Goal: Task Accomplishment & Management: Use online tool/utility

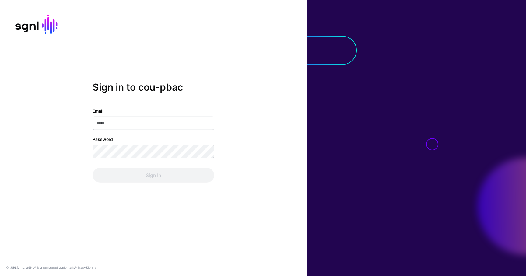
type input "**********"
click at [146, 171] on div "Sign In" at bounding box center [154, 175] width 122 height 15
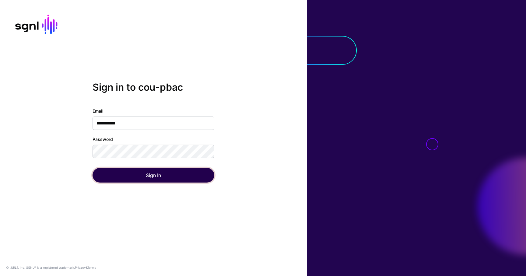
click at [146, 171] on button "Sign In" at bounding box center [154, 175] width 122 height 15
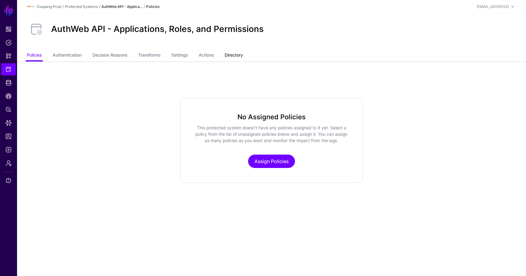
click at [243, 55] on link "Directory" at bounding box center [234, 56] width 18 height 12
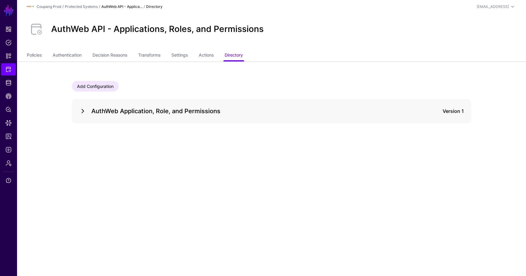
click at [86, 112] on link at bounding box center [82, 110] width 7 height 7
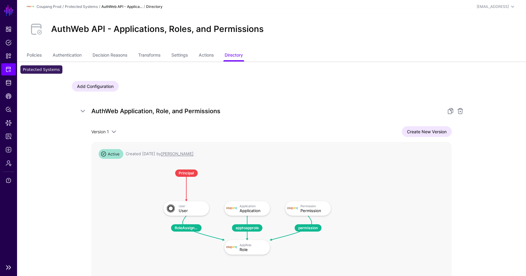
click at [13, 69] on link "Protected Systems" at bounding box center [8, 69] width 15 height 12
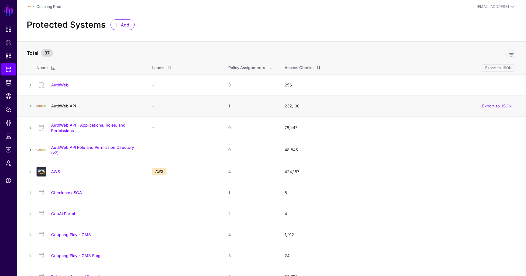
click at [64, 104] on link "AuthWeb API" at bounding box center [63, 106] width 25 height 5
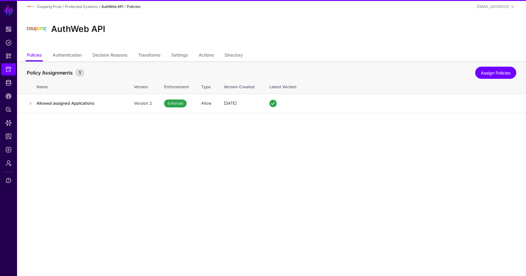
click at [247, 56] on ul "Policies Authentication Decision Reasons Transforms Settings Actions Directory" at bounding box center [272, 56] width 490 height 12
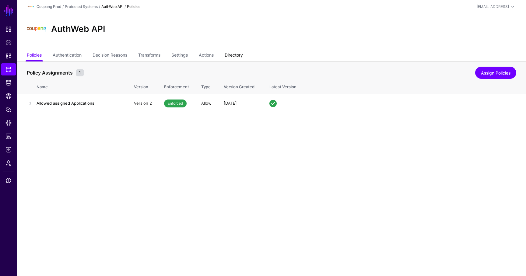
click at [243, 55] on link "Directory" at bounding box center [234, 56] width 18 height 12
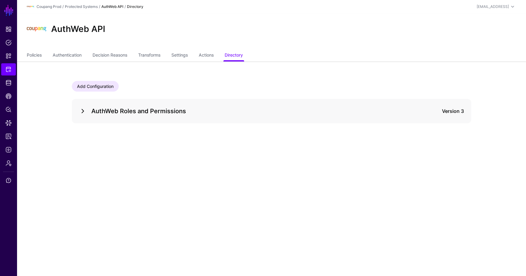
click at [84, 110] on link at bounding box center [82, 110] width 7 height 7
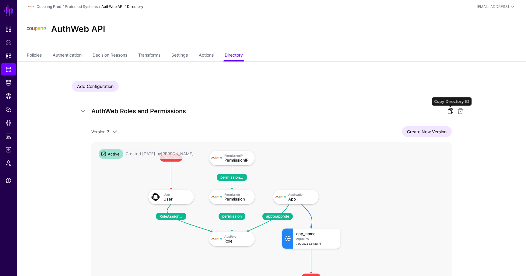
click at [448, 110] on link at bounding box center [450, 110] width 7 height 7
click at [38, 58] on link "Policies" at bounding box center [34, 56] width 15 height 12
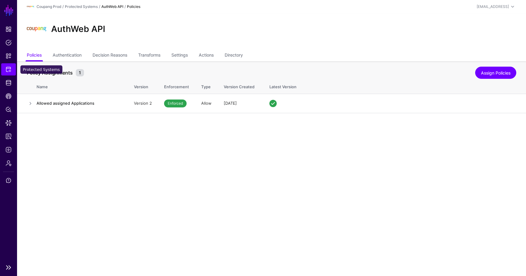
click at [5, 72] on span "Protected Systems" at bounding box center [8, 69] width 6 height 6
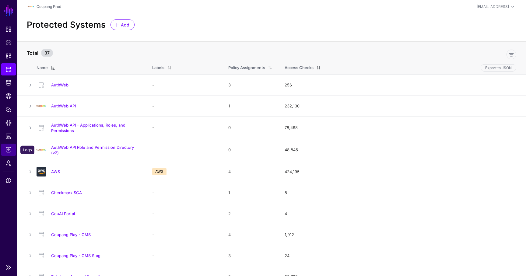
click at [11, 147] on span "Logs" at bounding box center [8, 150] width 6 height 6
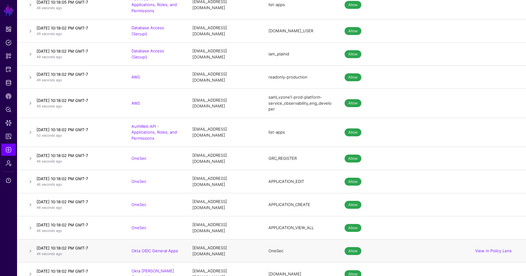
scroll to position [781, 0]
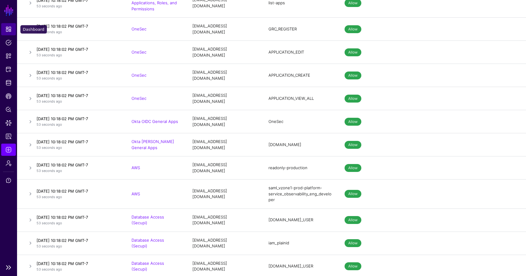
click at [11, 28] on span "Dashboard" at bounding box center [8, 29] width 6 height 6
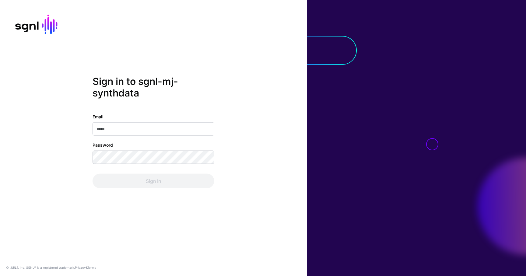
type input "**********"
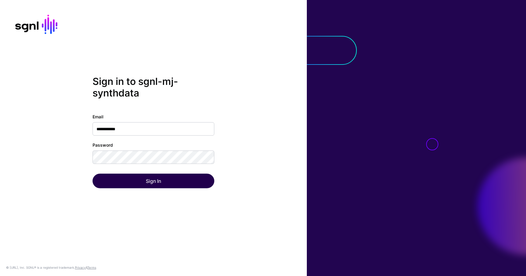
click at [129, 188] on div "Sign In" at bounding box center [154, 181] width 122 height 15
click at [129, 188] on button "Sign In" at bounding box center [154, 181] width 122 height 15
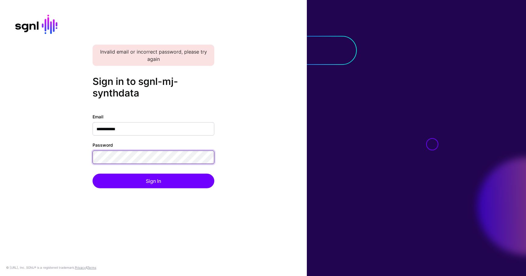
click at [93, 174] on button "Sign In" at bounding box center [154, 181] width 122 height 15
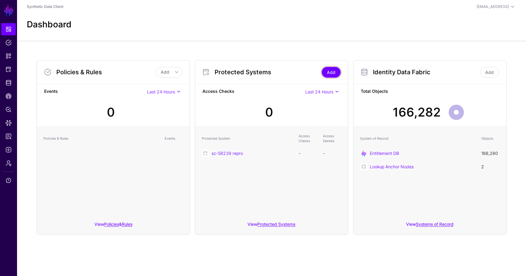
click at [335, 69] on link "Add" at bounding box center [331, 72] width 19 height 11
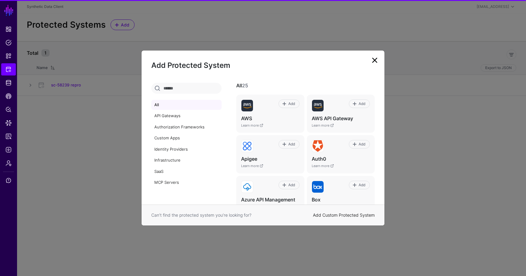
click at [332, 215] on link "Add Custom Protected System" at bounding box center [344, 215] width 62 height 5
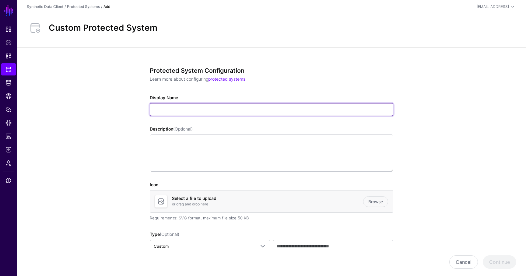
click at [195, 104] on input "Display Name" at bounding box center [272, 109] width 244 height 13
type input "**********"
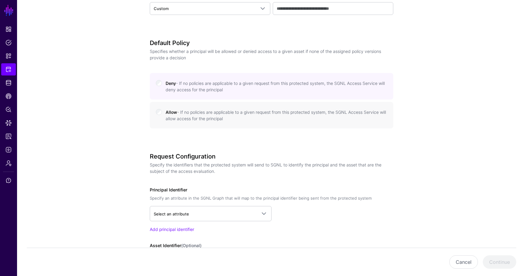
scroll to position [280, 0]
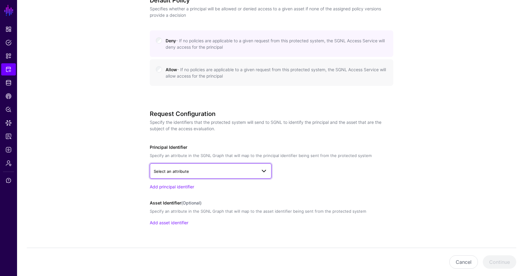
click at [190, 169] on span "Select an attribute" at bounding box center [205, 171] width 103 height 7
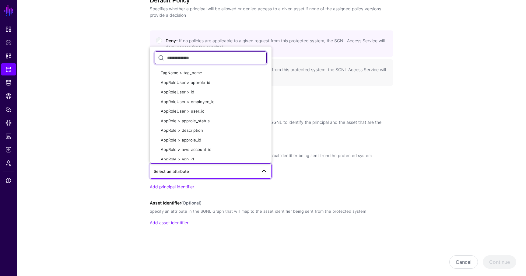
scroll to position [109, 0]
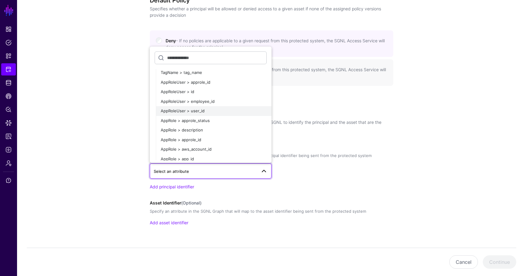
click at [204, 109] on div "AppRoleUser > user_id" at bounding box center [214, 111] width 106 height 6
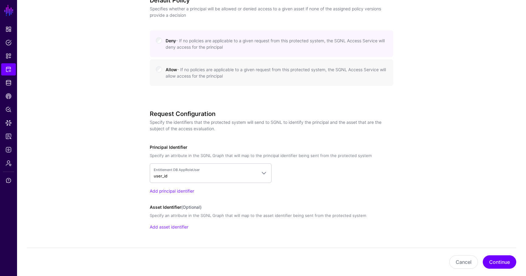
scroll to position [297, 0]
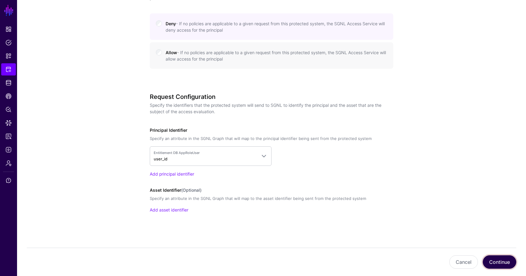
click at [491, 265] on button "Continue" at bounding box center [499, 261] width 33 height 13
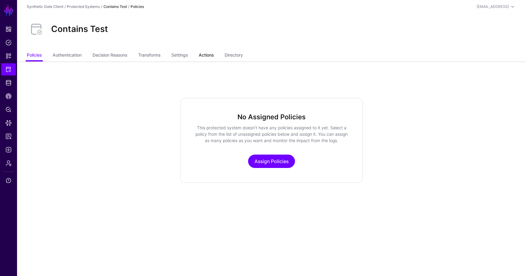
click at [210, 58] on link "Actions" at bounding box center [206, 56] width 15 height 12
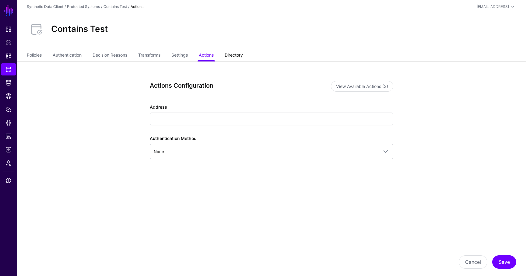
click at [240, 54] on link "Directory" at bounding box center [234, 56] width 18 height 12
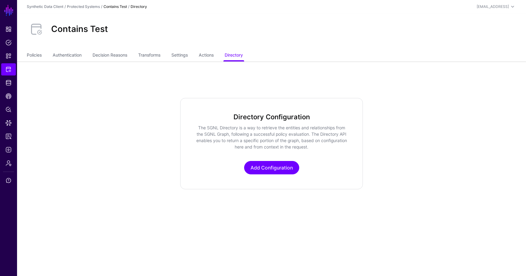
click at [274, 176] on div "Directory Configuration The SGNL Directory is a way to retrieve the entities an…" at bounding box center [271, 143] width 183 height 91
click at [269, 170] on link "Add Configuration" at bounding box center [271, 167] width 55 height 13
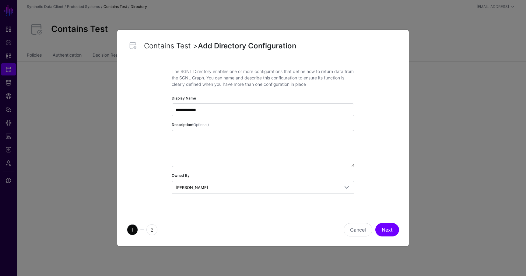
type input "**********"
click at [375, 223] on button "Next" at bounding box center [387, 229] width 24 height 13
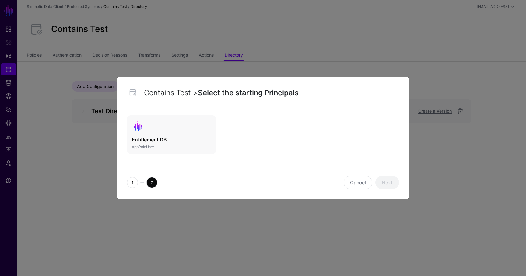
click at [181, 141] on h3 "Entitlement DB" at bounding box center [171, 139] width 79 height 7
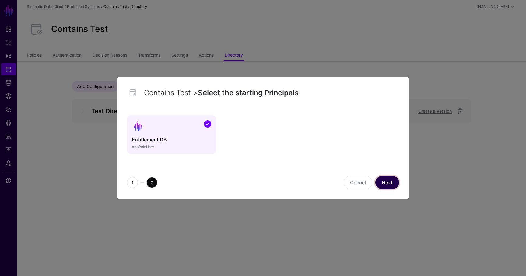
click at [381, 176] on link "Next" at bounding box center [387, 182] width 24 height 13
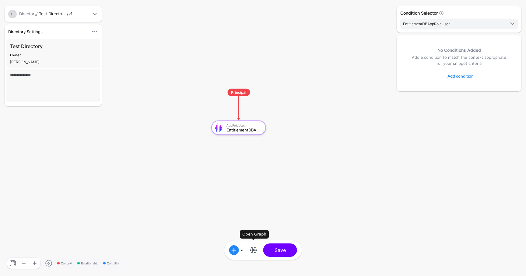
click at [252, 253] on link at bounding box center [254, 250] width 10 height 10
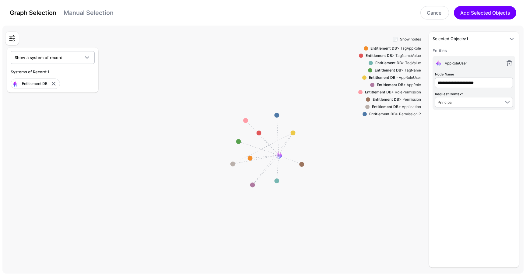
click at [399, 85] on strong "Entitlement DB" at bounding box center [390, 85] width 26 height 5
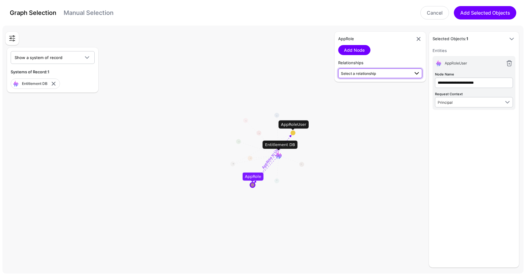
click at [376, 74] on span "Select a relationship" at bounding box center [358, 73] width 35 height 5
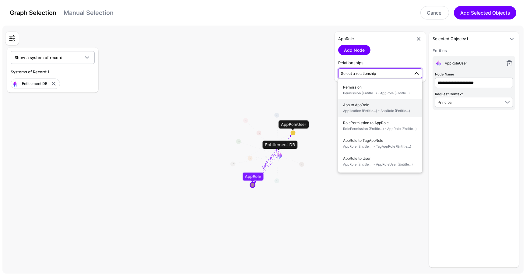
click at [368, 108] on span "App to AppRole Application (Entitle...) - AppRole (Entitle...)" at bounding box center [380, 108] width 74 height 14
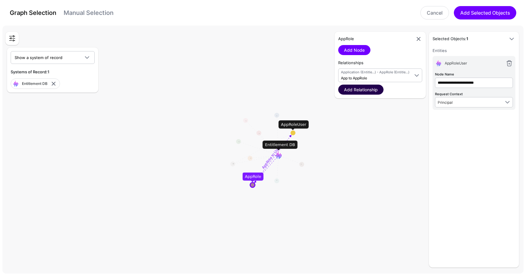
click at [364, 91] on link "Add Relationship" at bounding box center [360, 90] width 45 height 10
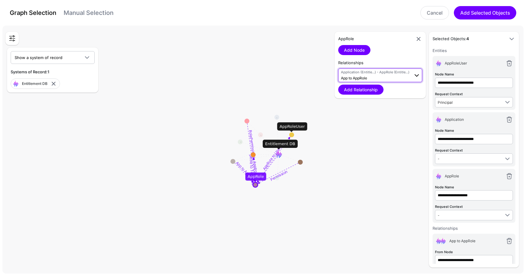
click at [370, 77] on span "Application (Entitle...) - AppRole (Entitle...) App to AppRole" at bounding box center [375, 76] width 69 height 12
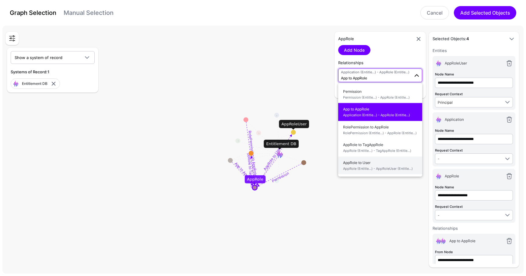
click at [366, 162] on span "AppRole to User AppRole (Entitle...) - AppRoleUser (Entitle...)" at bounding box center [380, 165] width 74 height 14
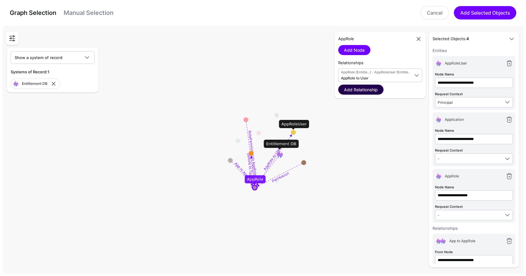
click at [360, 93] on link "Add Relationship" at bounding box center [360, 90] width 45 height 10
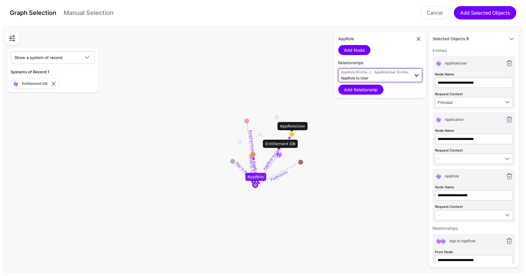
click at [359, 77] on span "AppRole to User" at bounding box center [355, 78] width 28 height 5
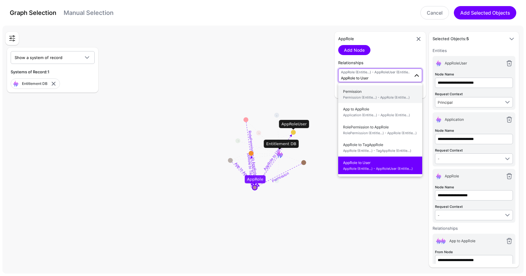
click at [360, 99] on span "Permission (Entitle...) - AppRole (Entitle...)" at bounding box center [380, 97] width 74 height 5
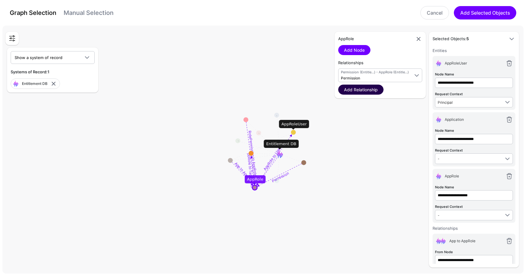
click at [358, 88] on link "Add Relationship" at bounding box center [360, 90] width 45 height 10
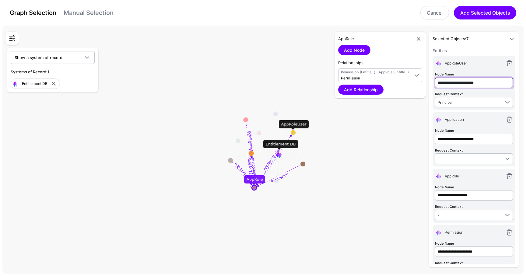
click at [468, 80] on input "**********" at bounding box center [474, 83] width 78 height 10
type input "****"
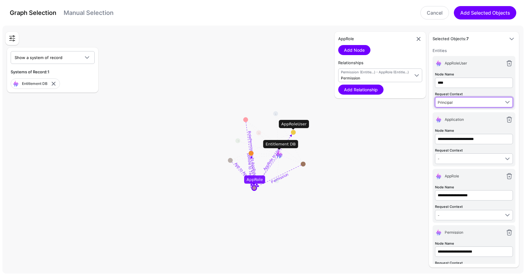
type input "****"
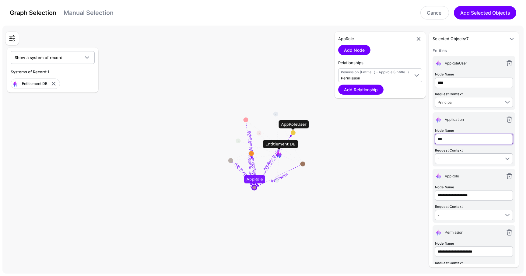
type input "***"
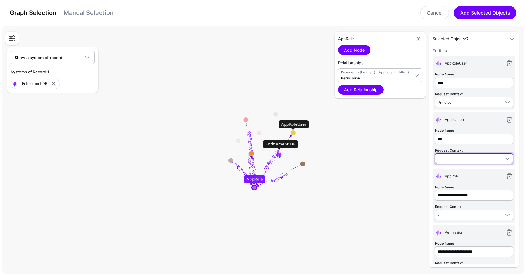
type input "***"
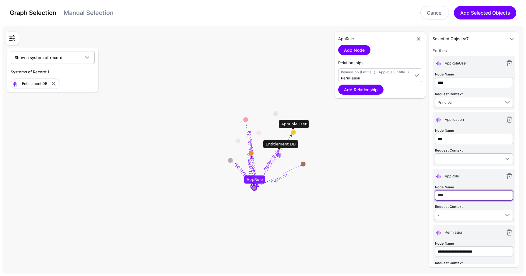
type input "****"
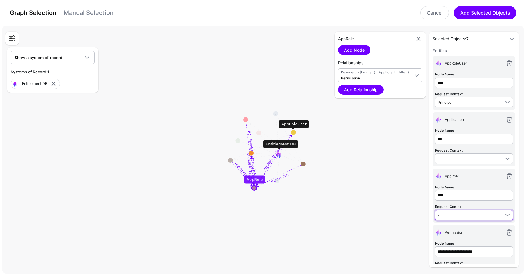
type input "****"
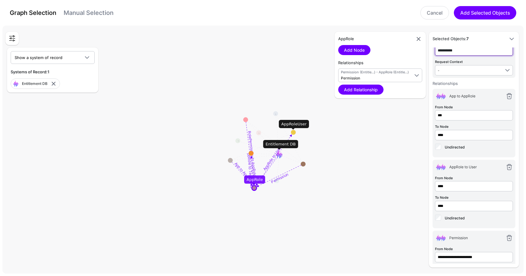
scroll to position [198, 0]
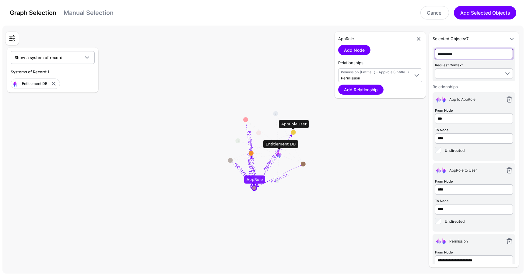
type input "**********"
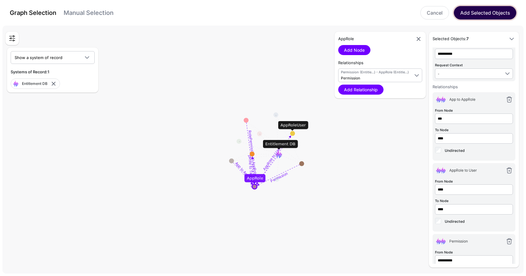
click at [488, 17] on button "Add Selected Objects" at bounding box center [485, 12] width 62 height 13
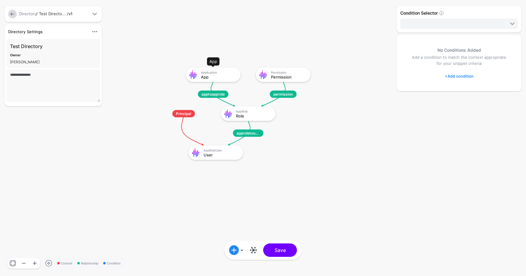
click at [226, 78] on div "App" at bounding box center [218, 77] width 35 height 4
click at [454, 76] on link "+ Add condition" at bounding box center [459, 76] width 29 height 10
click at [457, 97] on link "Graph Condition" at bounding box center [478, 101] width 64 height 12
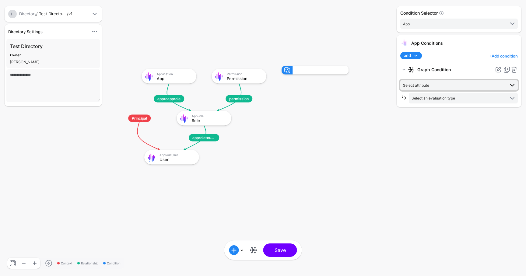
click at [442, 85] on span "Select attribute" at bounding box center [454, 85] width 102 height 7
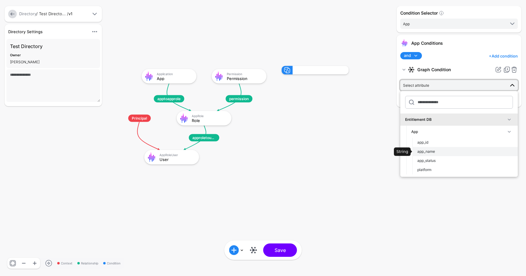
click at [441, 150] on div "app_name" at bounding box center [465, 151] width 96 height 5
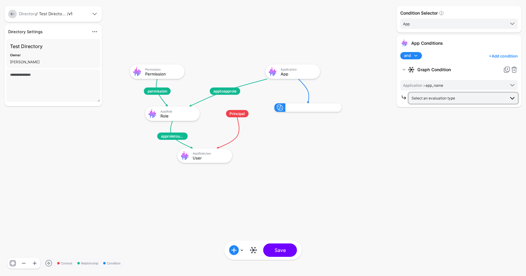
click at [432, 100] on span "Select an evaluation type" at bounding box center [434, 98] width 44 height 5
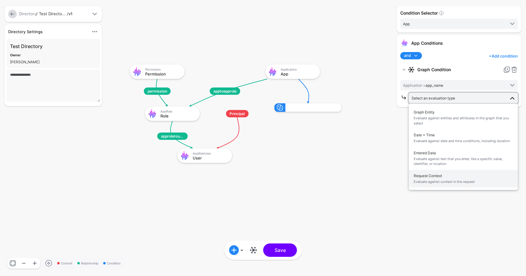
click at [431, 177] on span "Request Context Evaluate against context in the request" at bounding box center [463, 179] width 99 height 14
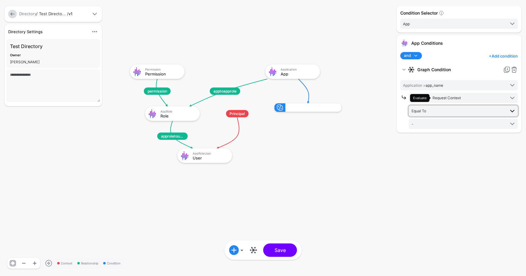
click at [423, 108] on span "Equal To" at bounding box center [458, 110] width 93 height 7
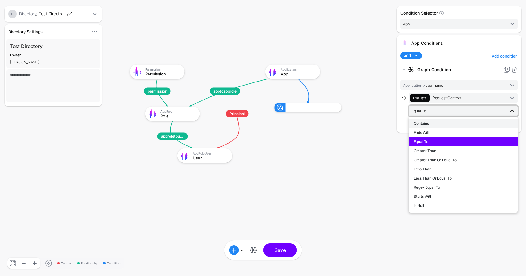
click at [422, 126] on button "Contains" at bounding box center [463, 123] width 109 height 9
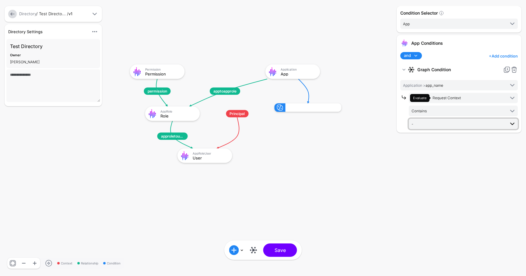
click at [423, 122] on span "-" at bounding box center [458, 124] width 93 height 7
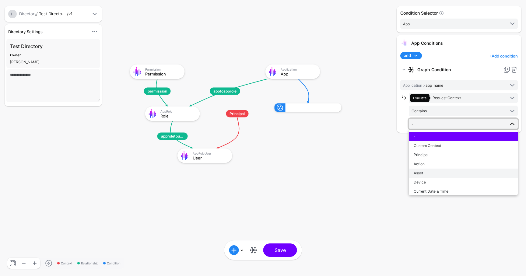
click at [420, 170] on div "Asset" at bounding box center [463, 172] width 99 height 5
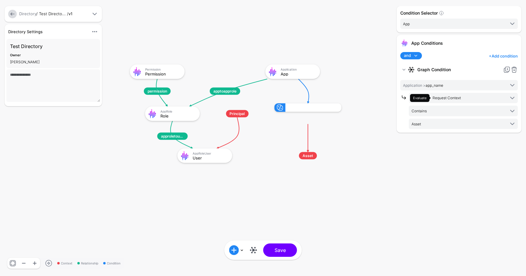
drag, startPoint x: 211, startPoint y: 154, endPoint x: 191, endPoint y: 176, distance: 29.5
click at [191, 176] on g "apptoapprole approletouser permission Principal AppRoleUser User Application Ap…" at bounding box center [124, 58] width 52610 height 27614
drag, startPoint x: 211, startPoint y: 158, endPoint x: 256, endPoint y: 169, distance: 46.9
click at [256, 169] on g "apptoapprole approletouser permission Principal AppRoleUser User Application Ap…" at bounding box center [124, 58] width 52610 height 27614
click at [295, 251] on button "Save" at bounding box center [280, 250] width 34 height 13
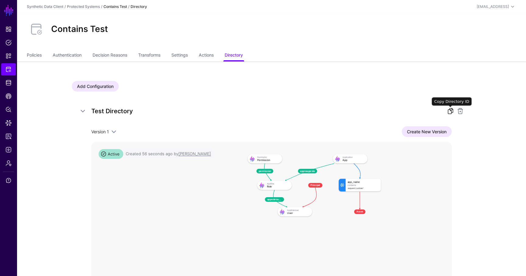
click at [447, 111] on link at bounding box center [450, 110] width 7 height 7
click at [41, 52] on link "Policies" at bounding box center [34, 56] width 15 height 12
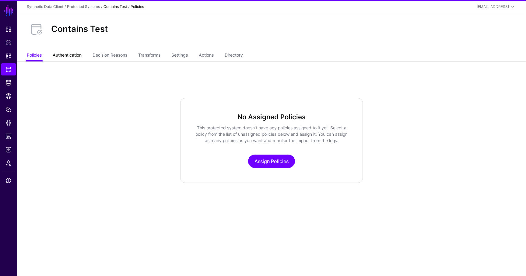
click at [66, 52] on link "Authentication" at bounding box center [67, 56] width 29 height 12
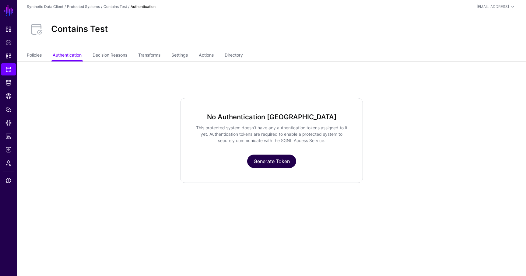
click at [265, 156] on link "Generate Token" at bounding box center [271, 161] width 49 height 13
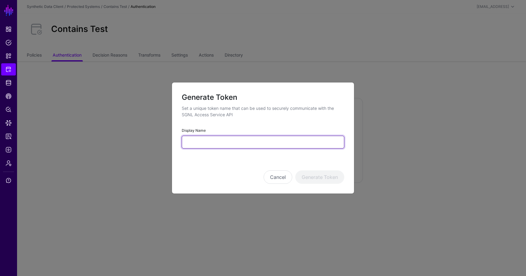
click at [234, 143] on input "Display Name" at bounding box center [263, 142] width 163 height 13
type input "********"
click at [295, 170] on button "Generate Token" at bounding box center [319, 176] width 49 height 13
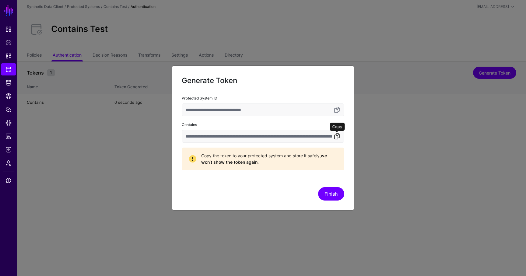
click at [336, 137] on link at bounding box center [336, 136] width 7 height 7
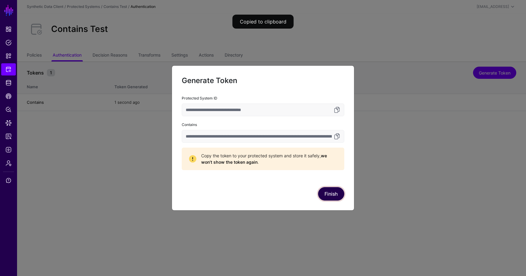
click at [330, 199] on button "Finish" at bounding box center [331, 193] width 26 height 13
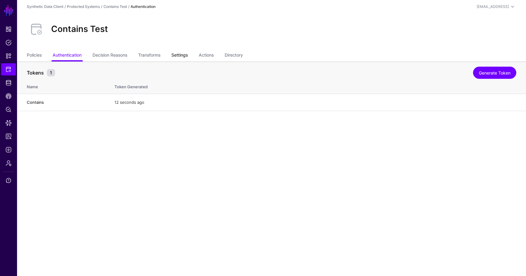
click at [186, 55] on link "Settings" at bounding box center [179, 56] width 16 height 12
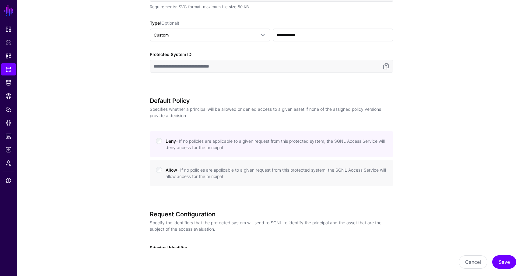
scroll to position [236, 0]
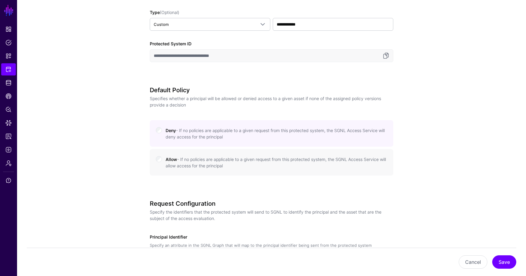
click at [182, 162] on label "Allow - If no policies are applicable to a given request from this protected sy…" at bounding box center [277, 162] width 222 height 14
click at [504, 261] on button "Save" at bounding box center [504, 261] width 24 height 13
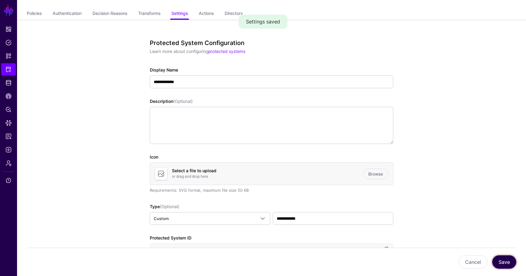
scroll to position [0, 0]
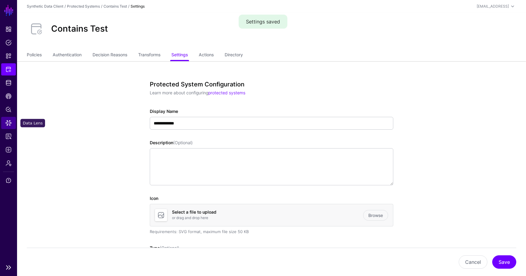
click at [11, 127] on link "Data Lens" at bounding box center [8, 123] width 15 height 12
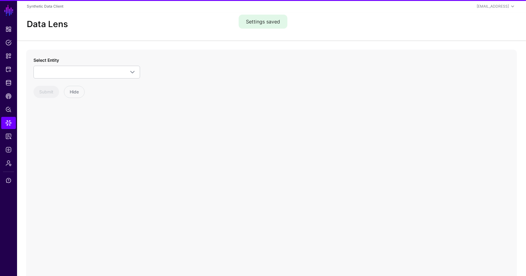
click at [69, 64] on div "Select Entity Lookup Anchor Nodes Anchor Entitlement DB Application AppRole App…" at bounding box center [86, 68] width 107 height 22
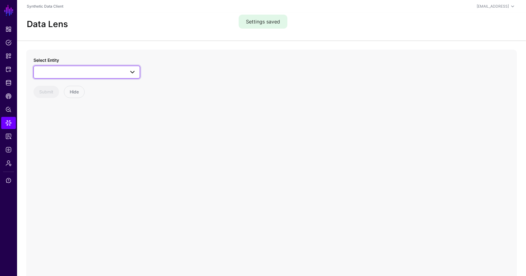
click at [69, 66] on link at bounding box center [86, 72] width 107 height 13
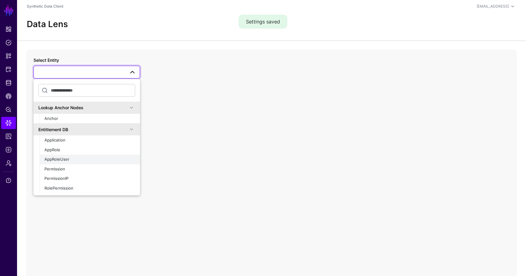
click at [63, 161] on span "AppRoleUser" at bounding box center [56, 159] width 25 height 5
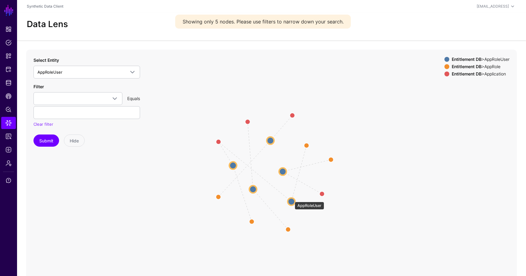
click at [292, 199] on circle at bounding box center [291, 201] width 7 height 7
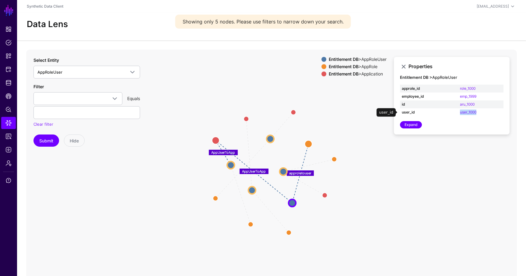
drag, startPoint x: 483, startPoint y: 112, endPoint x: 457, endPoint y: 112, distance: 25.6
click at [458, 112] on td "user_1000" at bounding box center [480, 112] width 45 height 8
copy link "user_1000"
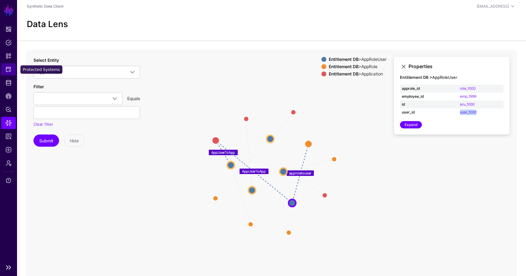
click at [12, 67] on link "Protected Systems" at bounding box center [8, 69] width 15 height 12
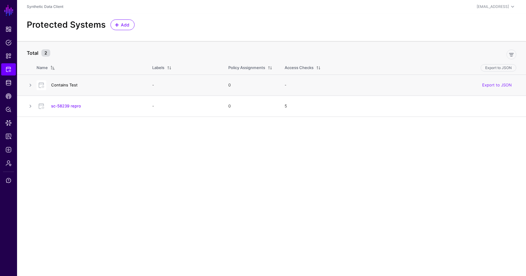
click at [64, 85] on link "Contains Test" at bounding box center [64, 85] width 26 height 5
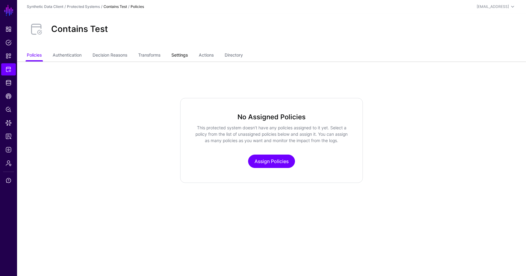
click at [185, 54] on link "Settings" at bounding box center [179, 56] width 16 height 12
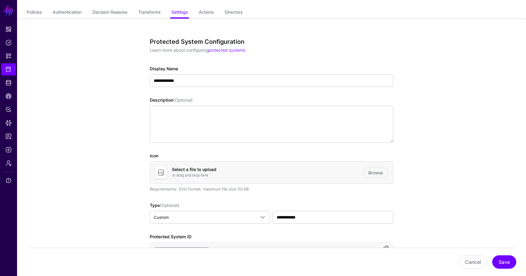
scroll to position [27, 0]
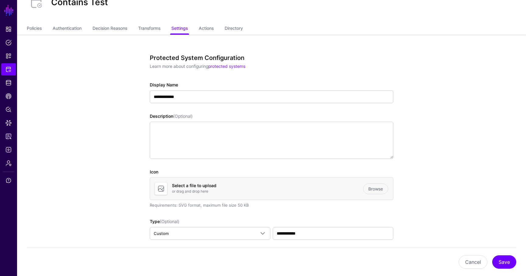
click at [219, 29] on ul "Policies Authentication Decision Reasons Transforms Settings Actions Directory" at bounding box center [272, 29] width 490 height 12
click at [237, 29] on link "Directory" at bounding box center [234, 29] width 18 height 12
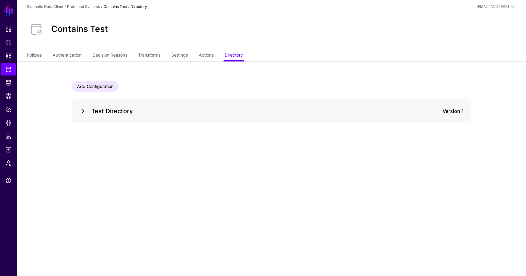
click at [81, 113] on link at bounding box center [82, 110] width 7 height 7
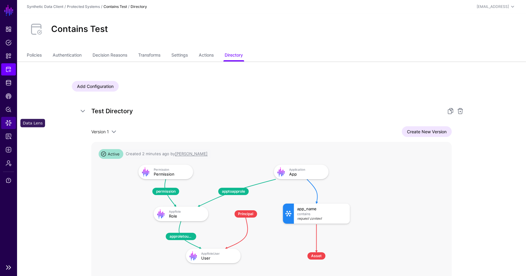
click at [9, 125] on span "Data Lens" at bounding box center [8, 123] width 6 height 6
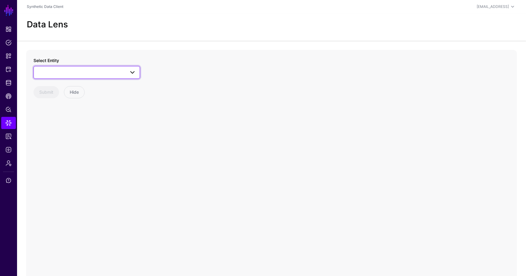
click at [101, 78] on link at bounding box center [86, 72] width 107 height 13
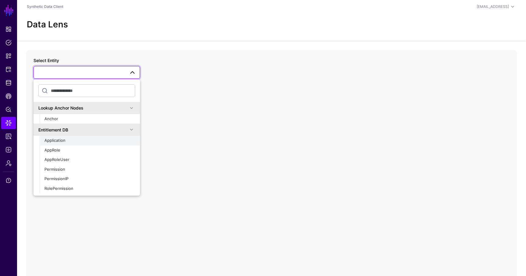
click at [85, 144] on button "Application" at bounding box center [90, 141] width 100 height 10
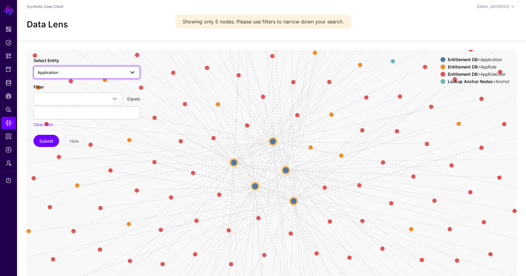
click at [60, 75] on span "Application" at bounding box center [81, 72] width 88 height 7
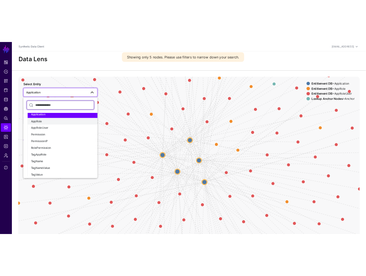
scroll to position [37, 0]
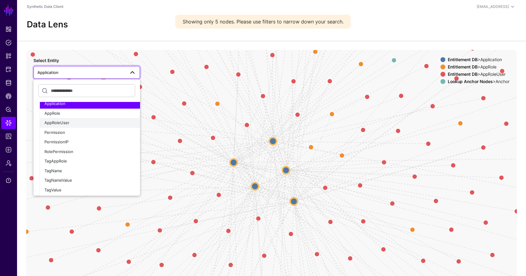
click at [62, 121] on span "AppRoleUser" at bounding box center [56, 122] width 25 height 5
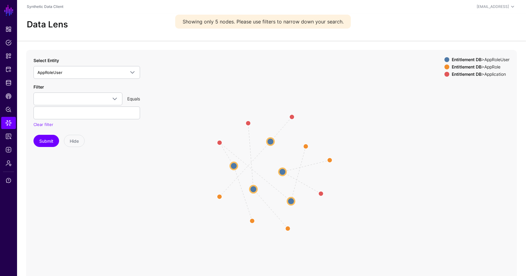
click at [282, 172] on circle at bounding box center [282, 171] width 7 height 7
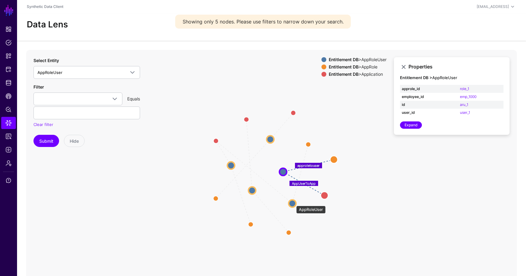
click at [293, 203] on circle at bounding box center [292, 203] width 7 height 7
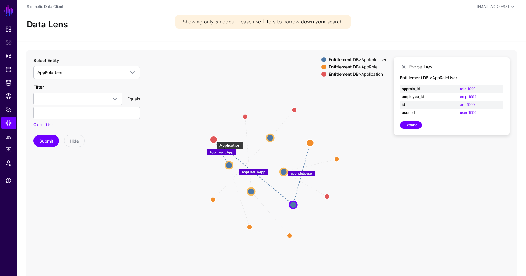
click at [214, 139] on circle at bounding box center [213, 139] width 7 height 7
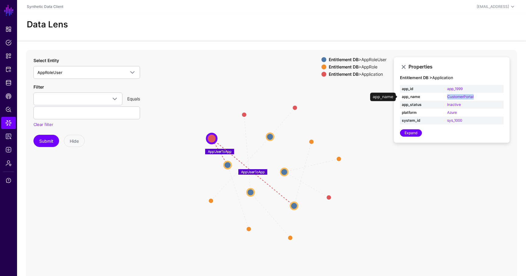
drag, startPoint x: 478, startPoint y: 97, endPoint x: 446, endPoint y: 97, distance: 32.6
click at [446, 97] on td "CustomerPortal" at bounding box center [474, 97] width 58 height 8
copy link "CustomerPortal"
click at [295, 205] on circle at bounding box center [293, 205] width 7 height 7
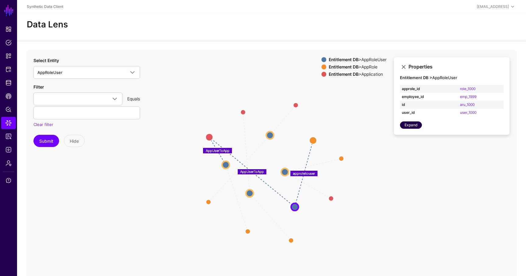
click at [413, 126] on link "Expand" at bounding box center [411, 124] width 22 height 7
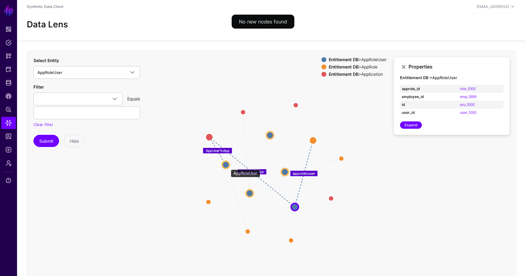
click at [228, 167] on circle at bounding box center [225, 164] width 7 height 7
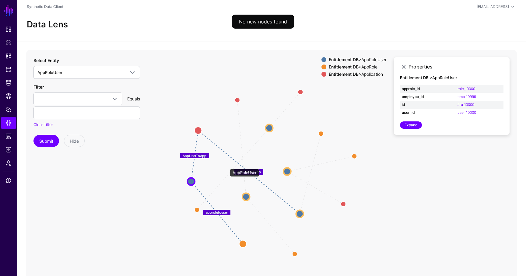
drag, startPoint x: 227, startPoint y: 166, endPoint x: 193, endPoint y: 183, distance: 37.4
click at [193, 183] on circle at bounding box center [191, 181] width 7 height 7
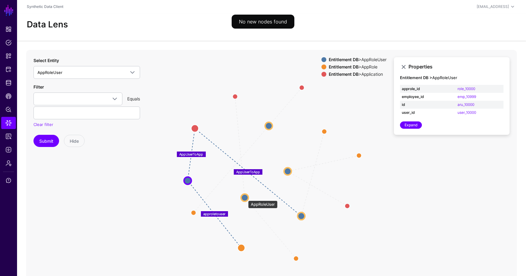
click at [245, 198] on circle at bounding box center [244, 197] width 7 height 7
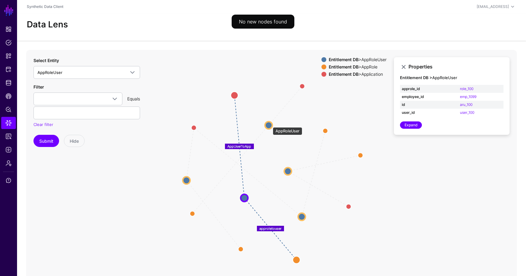
click at [270, 124] on circle at bounding box center [268, 124] width 7 height 7
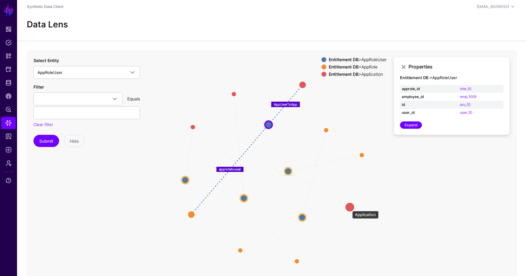
click at [349, 208] on circle at bounding box center [350, 207] width 10 height 10
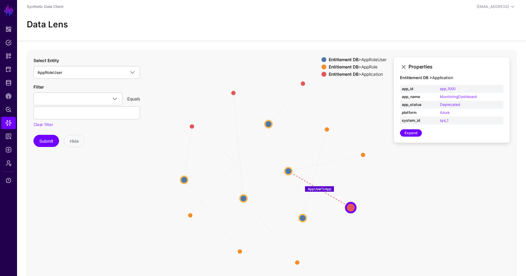
click at [408, 138] on div "Properties Entitlement DB > Application app_id app_1000 app_name MonitoringDash…" at bounding box center [452, 100] width 116 height 86
click at [412, 133] on link "Expand" at bounding box center [411, 132] width 22 height 7
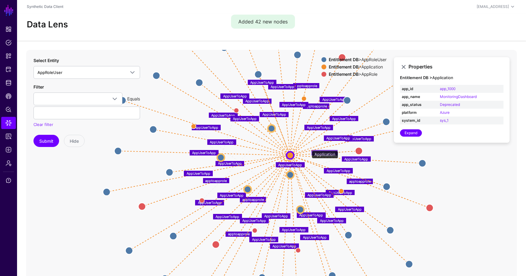
drag, startPoint x: 309, startPoint y: 148, endPoint x: 289, endPoint y: 156, distance: 21.0
click at [289, 156] on circle at bounding box center [289, 155] width 7 height 7
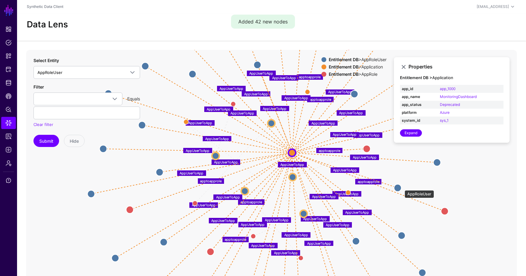
click at [401, 187] on circle at bounding box center [397, 187] width 7 height 7
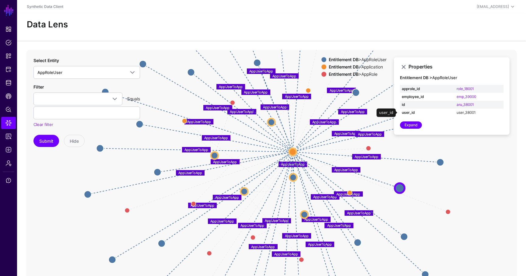
click at [463, 110] on link "user_38001" at bounding box center [466, 112] width 19 height 5
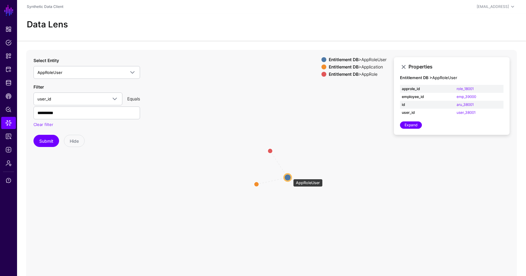
click at [290, 176] on circle at bounding box center [287, 177] width 7 height 7
click at [270, 149] on circle at bounding box center [269, 149] width 7 height 7
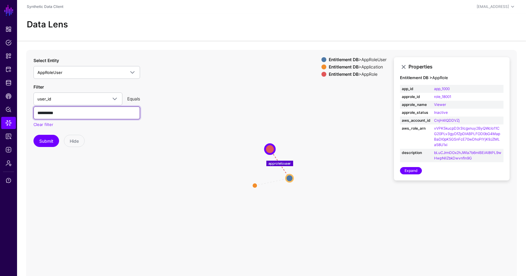
click at [77, 111] on input "**********" at bounding box center [86, 113] width 107 height 13
drag, startPoint x: 49, startPoint y: 114, endPoint x: 95, endPoint y: 114, distance: 46.0
click at [95, 114] on input "**********" at bounding box center [86, 113] width 107 height 13
click at [47, 146] on button "Submit" at bounding box center [46, 141] width 26 height 12
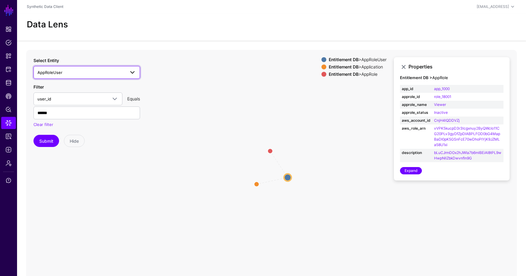
click at [81, 70] on span "AppRoleUser" at bounding box center [81, 72] width 88 height 7
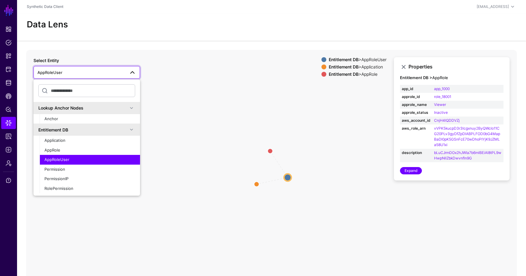
click at [81, 70] on span "AppRoleUser" at bounding box center [81, 72] width 88 height 7
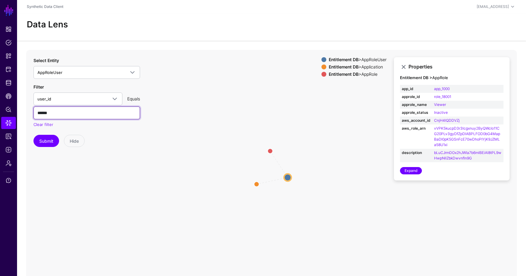
click at [87, 110] on input "******" at bounding box center [86, 113] width 107 height 13
click at [33, 135] on button "Submit" at bounding box center [46, 141] width 26 height 12
click at [87, 111] on input "******" at bounding box center [86, 113] width 107 height 13
click at [33, 135] on button "Submit" at bounding box center [46, 141] width 26 height 12
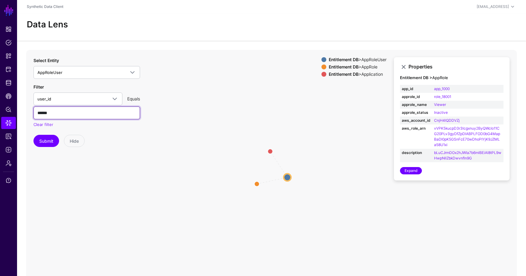
click at [33, 135] on button "Submit" at bounding box center [46, 141] width 26 height 12
type input "******"
click at [33, 135] on button "Submit" at bounding box center [46, 141] width 26 height 12
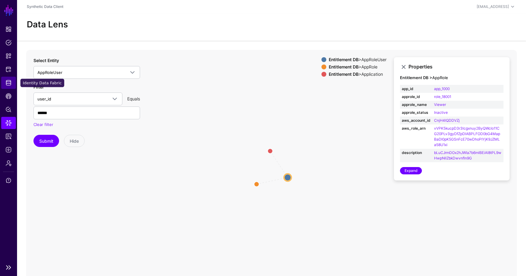
click at [10, 82] on span "Identity Data Fabric" at bounding box center [8, 83] width 6 height 6
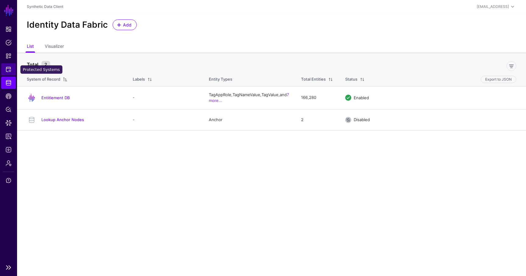
click at [10, 70] on span "Protected Systems" at bounding box center [8, 69] width 6 height 6
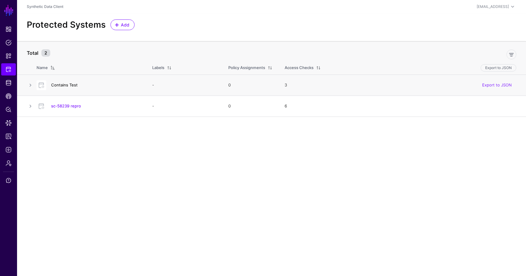
click at [69, 85] on link "Contains Test" at bounding box center [64, 85] width 26 height 5
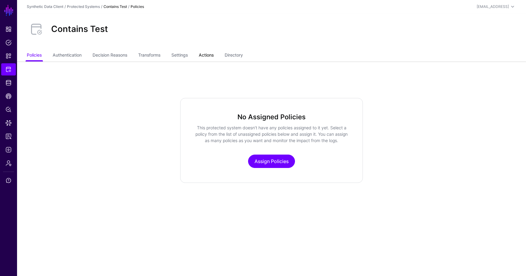
click at [205, 54] on link "Actions" at bounding box center [206, 56] width 15 height 12
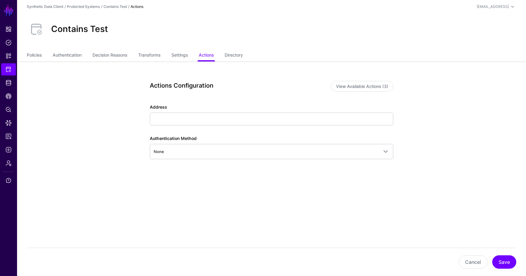
click at [227, 58] on ul "Policies Authentication Decision Reasons Transforms Settings Actions Directory" at bounding box center [272, 56] width 490 height 12
click at [235, 57] on link "Directory" at bounding box center [234, 56] width 18 height 12
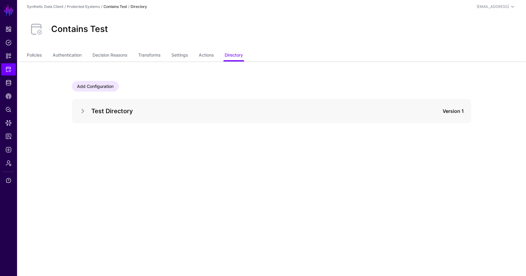
click at [88, 112] on div at bounding box center [85, 110] width 12 height 7
click at [83, 112] on link at bounding box center [82, 110] width 7 height 7
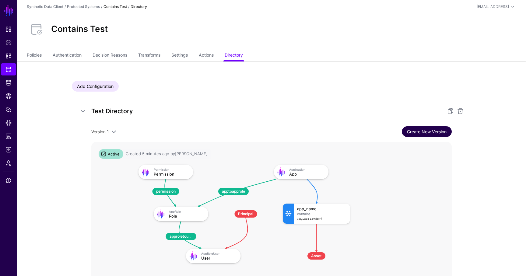
click at [419, 135] on link "Create New Version" at bounding box center [427, 131] width 50 height 11
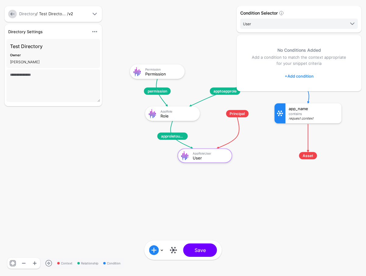
drag, startPoint x: 343, startPoint y: 125, endPoint x: 293, endPoint y: 174, distance: 69.6
click at [293, 174] on div "Condition Selector User User App Role Permission No Conditions Added Add a cond…" at bounding box center [299, 138] width 128 height 264
drag, startPoint x: 285, startPoint y: 181, endPoint x: 275, endPoint y: 191, distance: 14.9
click at [275, 191] on div "Condition Selector User User App Role Permission No Conditions Added Add a cond…" at bounding box center [299, 138] width 128 height 264
drag, startPoint x: 269, startPoint y: 192, endPoint x: 215, endPoint y: 219, distance: 60.6
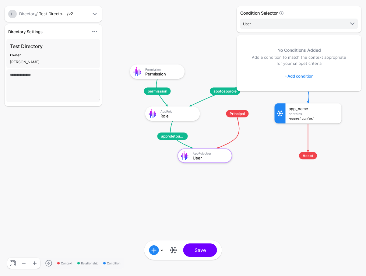
click at [215, 220] on div "Context Relationship Condition apptoapprole approletouser permission Principal …" at bounding box center [183, 138] width 366 height 276
click at [215, 219] on rect at bounding box center [124, 58] width 36596 height 27614
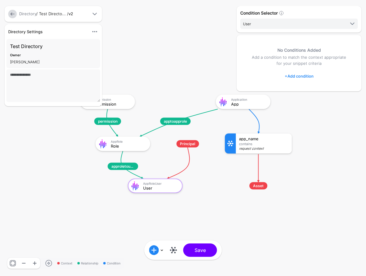
drag, startPoint x: 214, startPoint y: 195, endPoint x: 164, endPoint y: 226, distance: 58.1
click at [164, 226] on rect at bounding box center [74, 88] width 36596 height 27614
click at [240, 98] on div "Condition Selector User User App Role Permission No Conditions Added Add a cond…" at bounding box center [299, 138] width 128 height 264
click at [223, 110] on rect at bounding box center [74, 88] width 36596 height 27614
click at [228, 108] on div "Application App" at bounding box center [243, 102] width 55 height 15
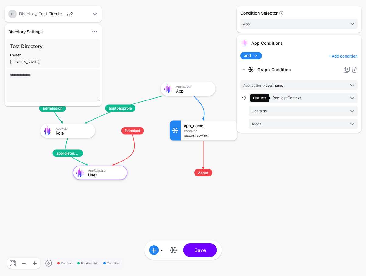
drag, startPoint x: 220, startPoint y: 212, endPoint x: 195, endPoint y: 229, distance: 30.4
click at [195, 229] on rect at bounding box center [19, 75] width 36596 height 27614
click at [206, 248] on button "Save" at bounding box center [200, 250] width 34 height 13
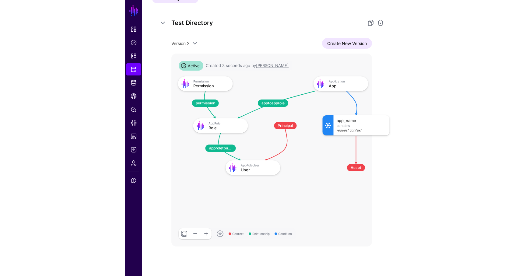
scroll to position [85, 0]
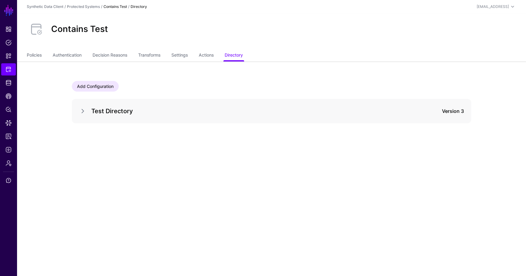
click at [87, 110] on div at bounding box center [85, 110] width 12 height 7
click at [86, 110] on link at bounding box center [82, 110] width 7 height 7
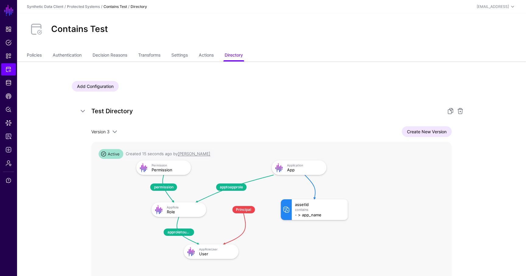
drag, startPoint x: 398, startPoint y: 206, endPoint x: 385, endPoint y: 185, distance: 24.6
click at [385, 186] on rect at bounding box center [130, 154] width 36048 height 19303
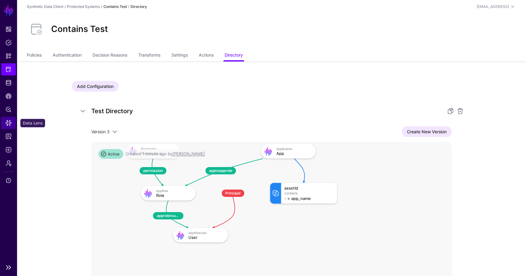
click at [10, 122] on span "Data Lens" at bounding box center [8, 123] width 6 height 6
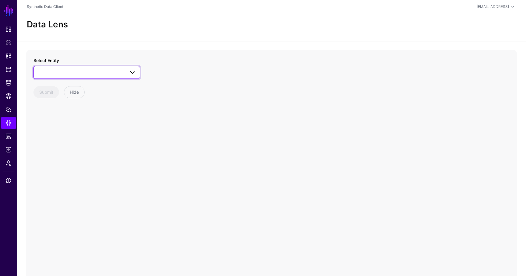
click at [71, 76] on link at bounding box center [86, 72] width 107 height 13
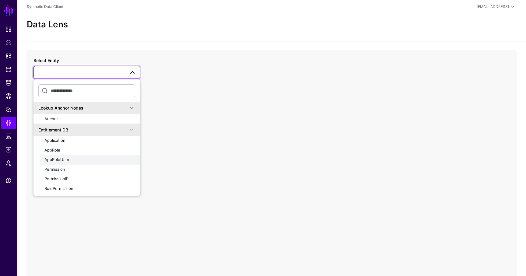
click at [62, 156] on button "AppRoleUser" at bounding box center [90, 160] width 100 height 10
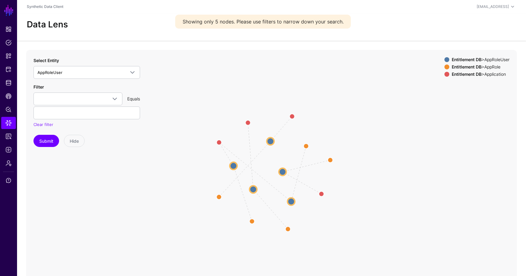
click at [285, 172] on circle at bounding box center [282, 171] width 7 height 7
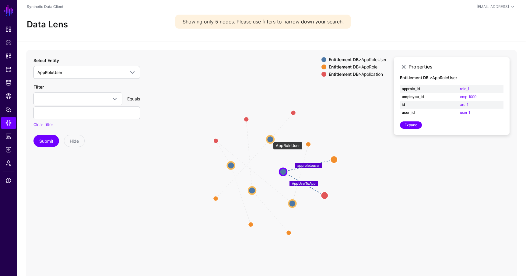
click at [270, 139] on circle at bounding box center [270, 139] width 7 height 7
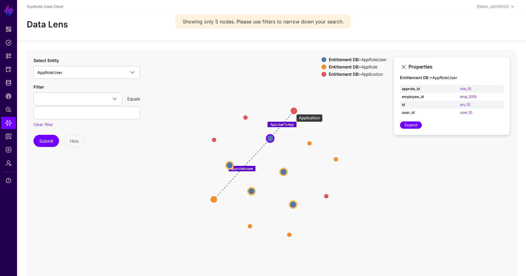
click at [293, 111] on circle at bounding box center [293, 110] width 7 height 7
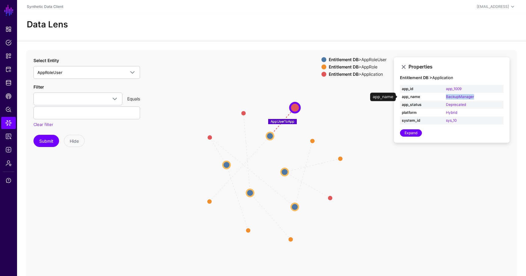
drag, startPoint x: 484, startPoint y: 98, endPoint x: 445, endPoint y: 99, distance: 39.6
click at [445, 99] on td "BackupManager" at bounding box center [473, 97] width 59 height 8
copy link "BackupManager"
